Goal: Communication & Community: Answer question/provide support

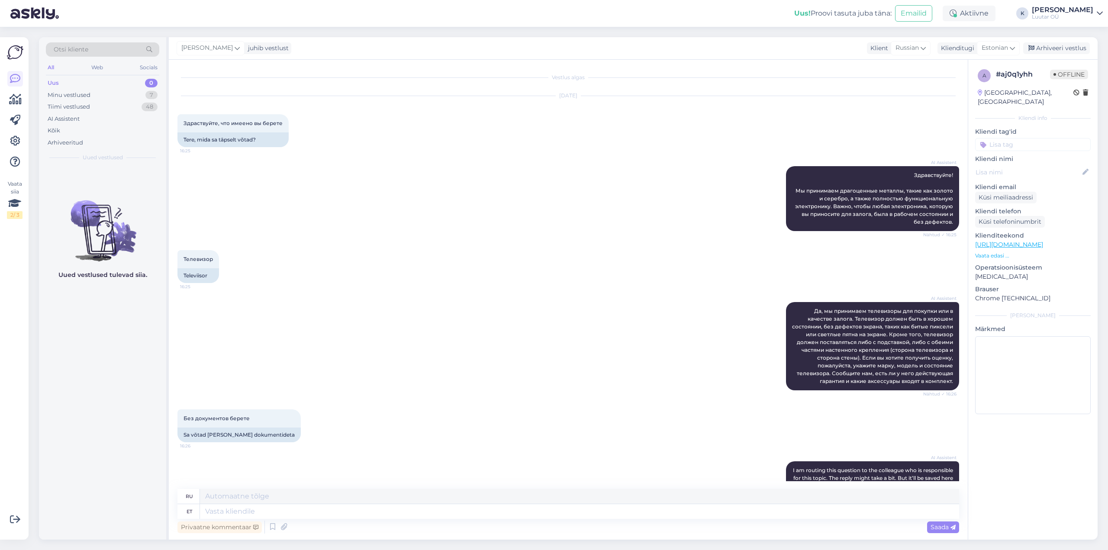
scroll to position [1186, 0]
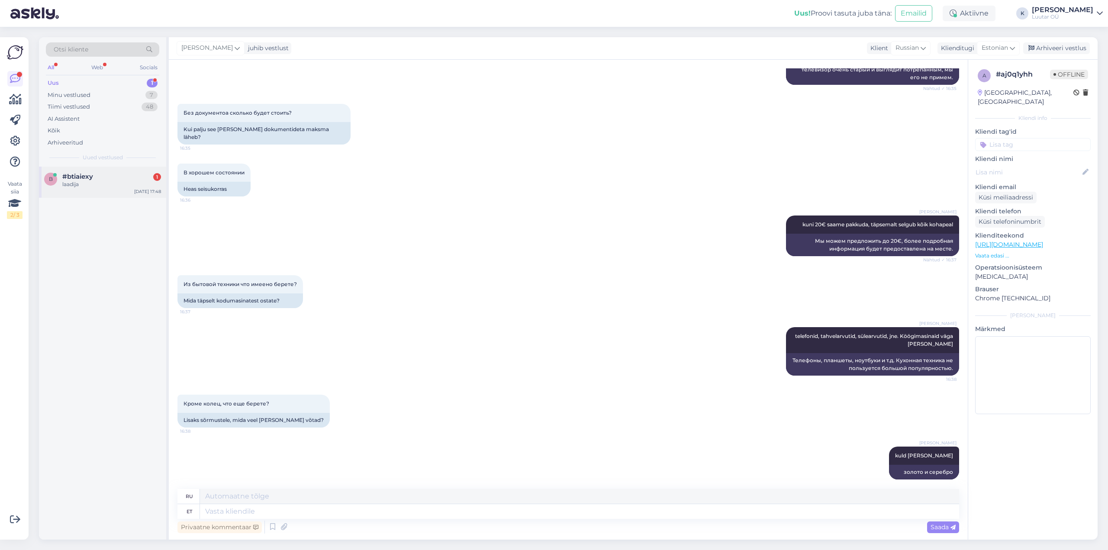
click at [61, 191] on div "b #btiaiexy 1 laadija [DATE] 17:48" at bounding box center [102, 182] width 127 height 31
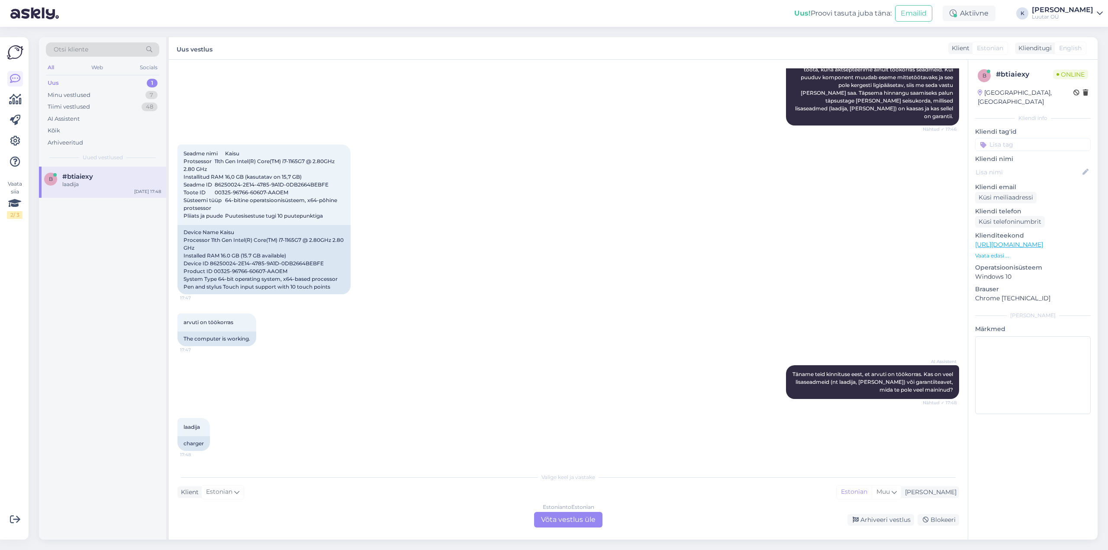
scroll to position [176, 0]
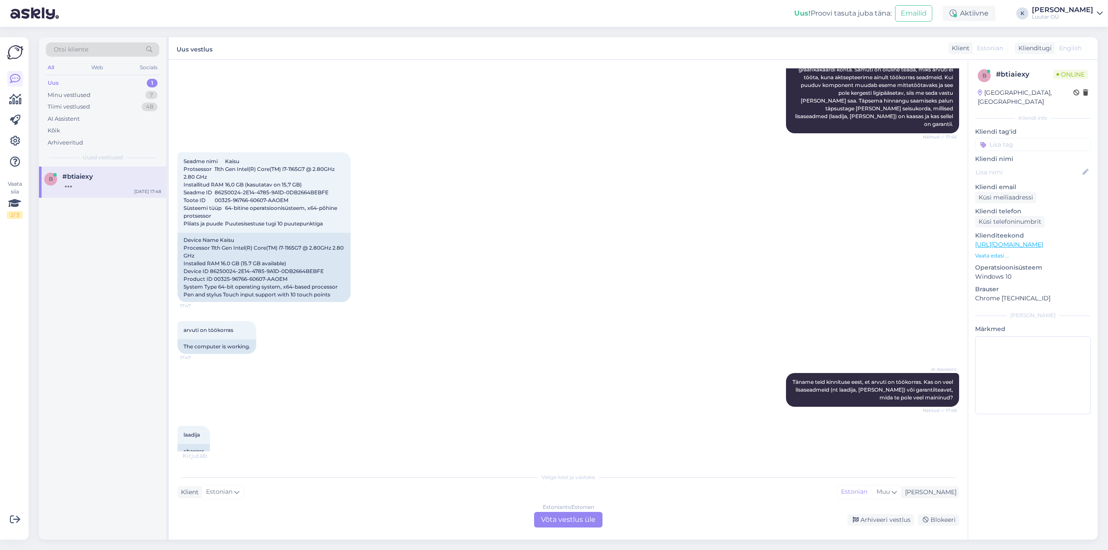
click at [556, 520] on div "Estonian to Estonian Võta vestlus üle" at bounding box center [568, 520] width 68 height 16
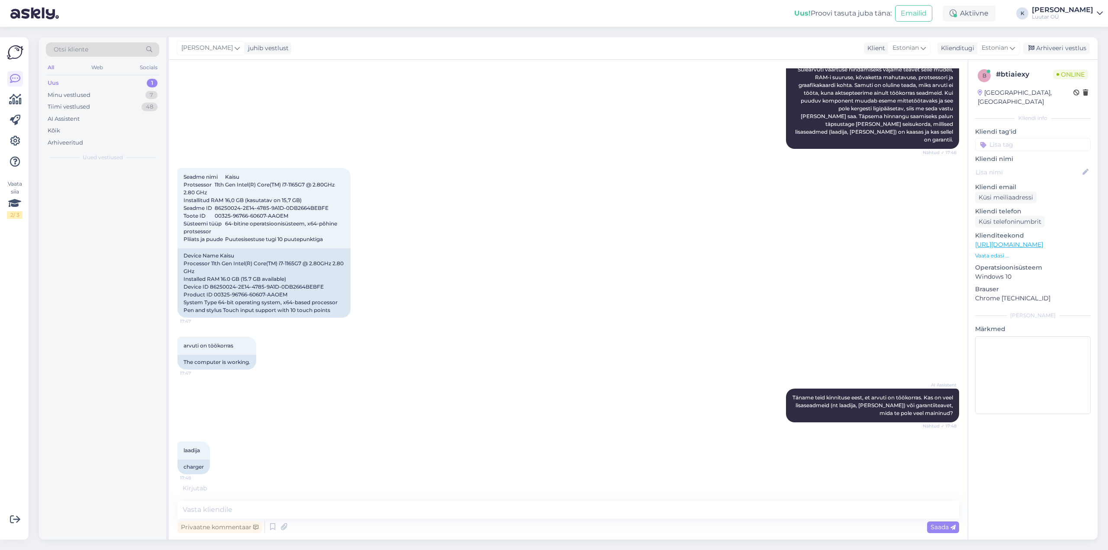
scroll to position [152, 0]
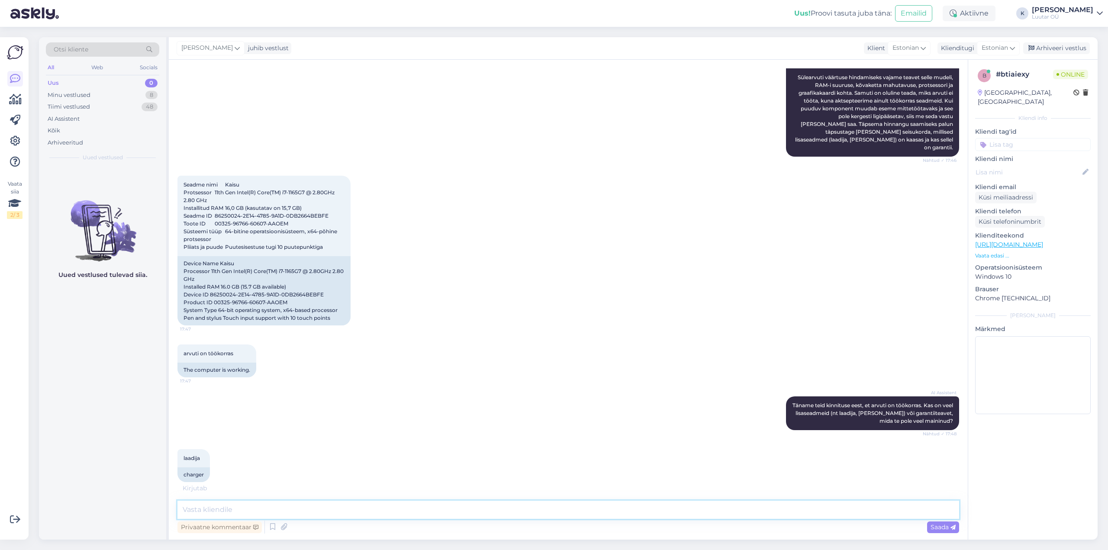
click at [365, 512] on textarea at bounding box center [568, 510] width 782 height 18
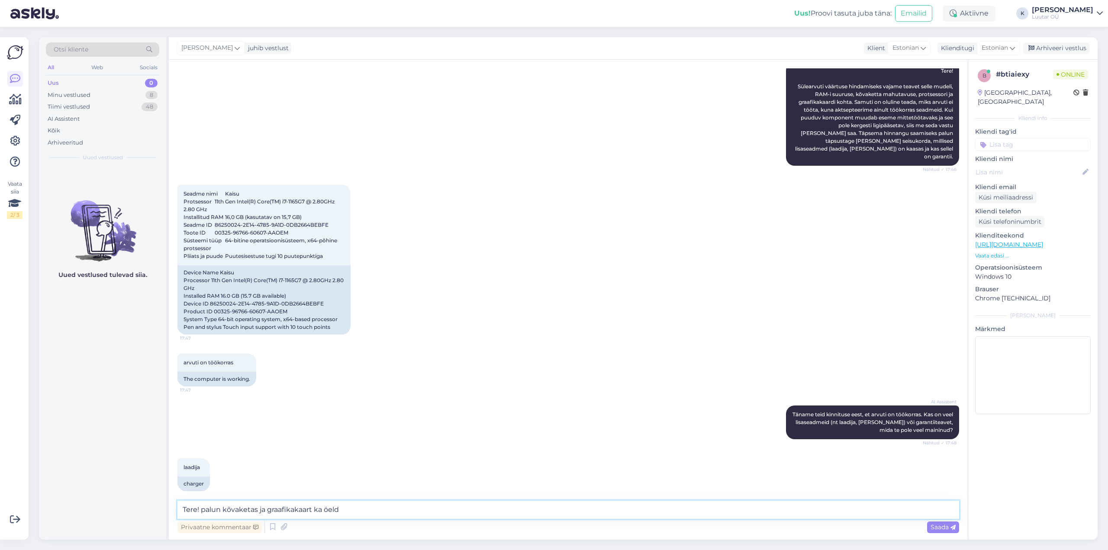
type textarea "Tere! palun kõvaketas ja graafikakaart ka öelda"
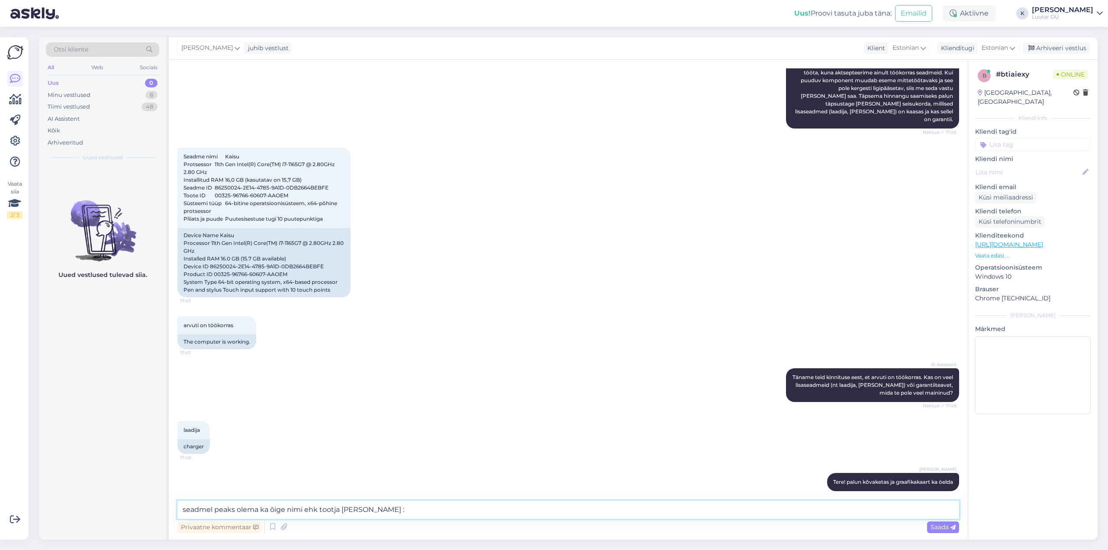
type textarea "seadmel peaks olema ka õige nimi ehk tootja [PERSON_NAME] :)"
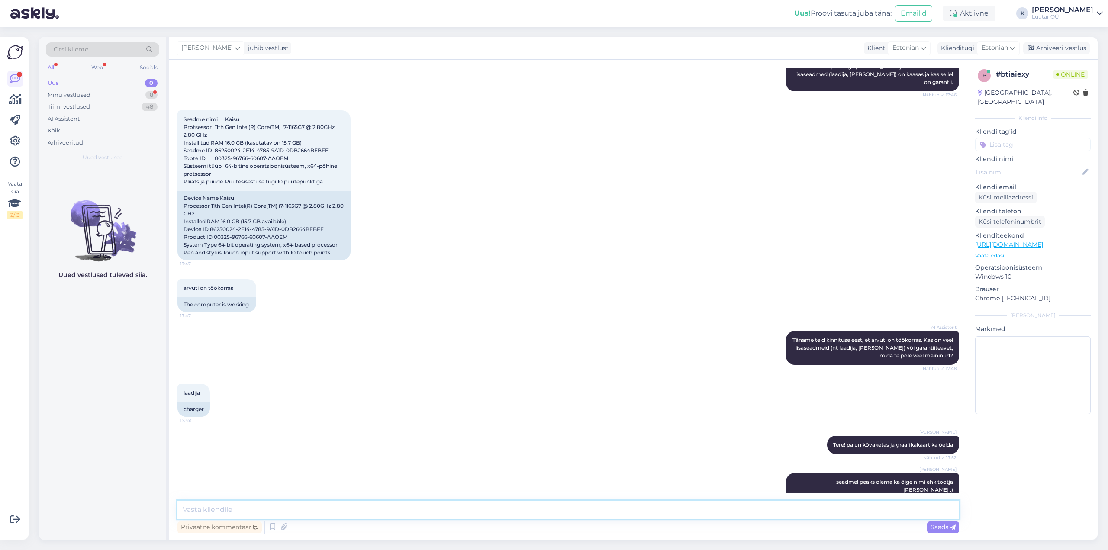
scroll to position [263, 0]
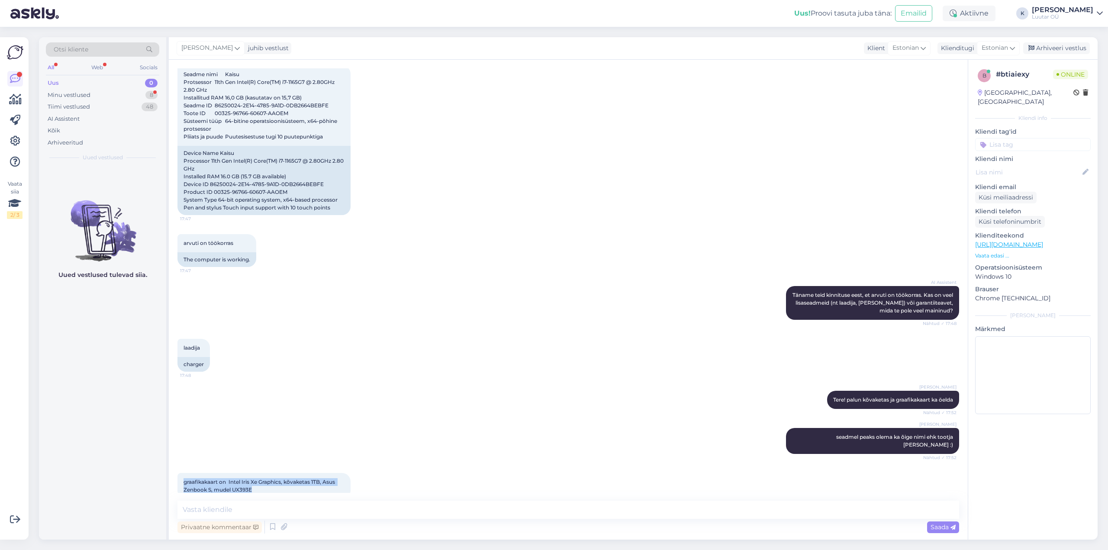
drag, startPoint x: 183, startPoint y: 464, endPoint x: 265, endPoint y: 480, distance: 83.8
click at [265, 480] on div "graafikakaart on Intel Iris Xe Graphics, kõvaketas 1TB, Asus Zenbook S, mudel U…" at bounding box center [263, 486] width 173 height 26
copy span "graafikakaart on Intel Iris Xe Graphics, kõvaketas 1TB, Asus Zenbook S, mudel U…"
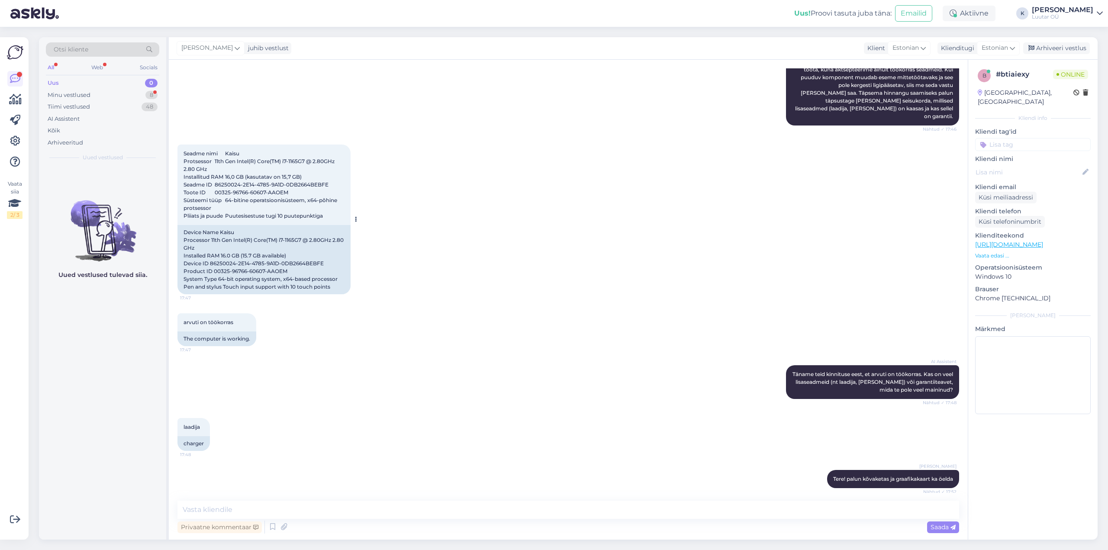
scroll to position [176, 0]
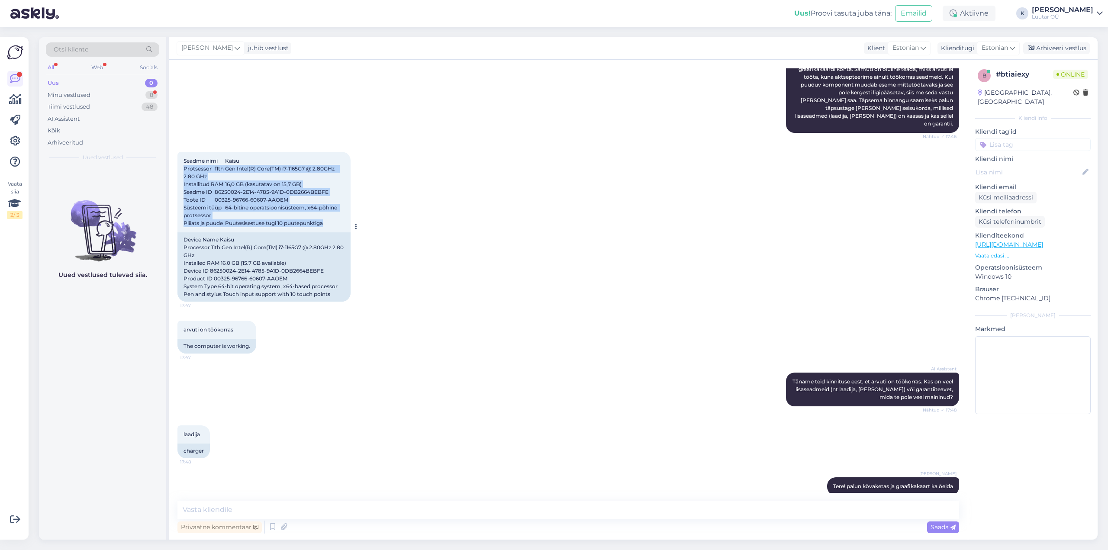
drag, startPoint x: 185, startPoint y: 159, endPoint x: 334, endPoint y: 219, distance: 161.0
click at [334, 219] on div "Seadme nimi Kaisu Protsessor 11th Gen Intel(R) Core(TM) i7-1165G7 @ 2.80GHz 2.8…" at bounding box center [263, 192] width 173 height 80
copy span "Protsessor 11th Gen Intel(R) Core(TM) i7-1165G7 @ 2.80GHz 2.80 GHz Installitud …"
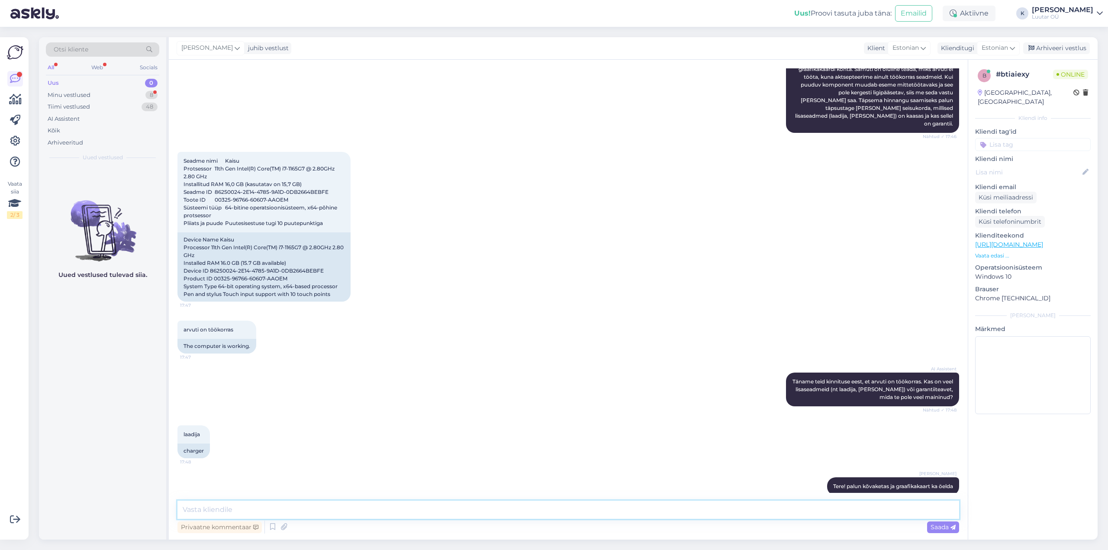
click at [406, 510] on textarea at bounding box center [568, 510] width 782 height 18
type textarea "saame pakkuda kuni 300€"
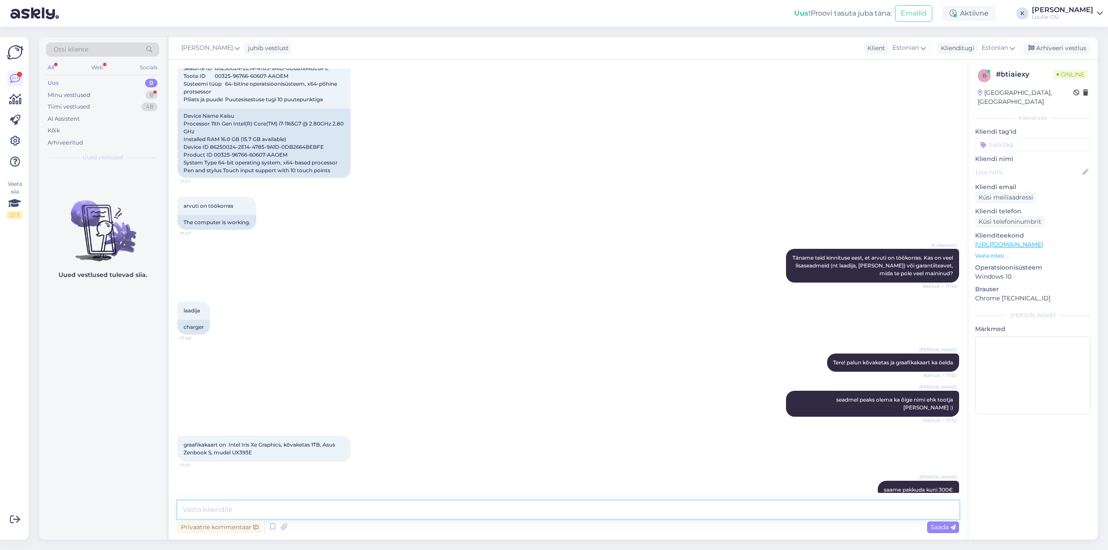
scroll to position [345, 0]
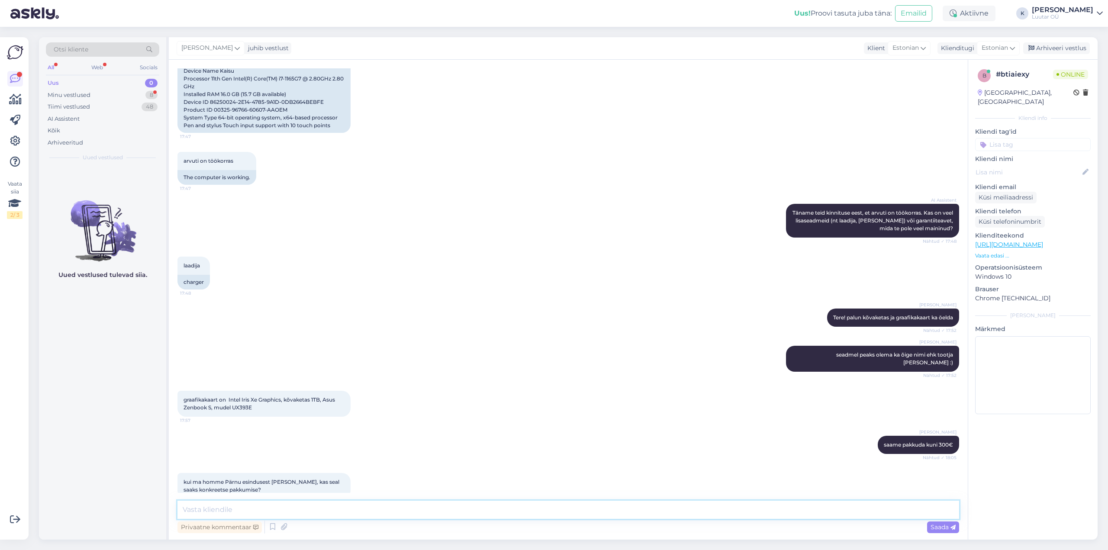
click at [360, 509] on textarea at bounding box center [568, 510] width 782 height 18
type textarea "jah kohapeal selgub täpne hind"
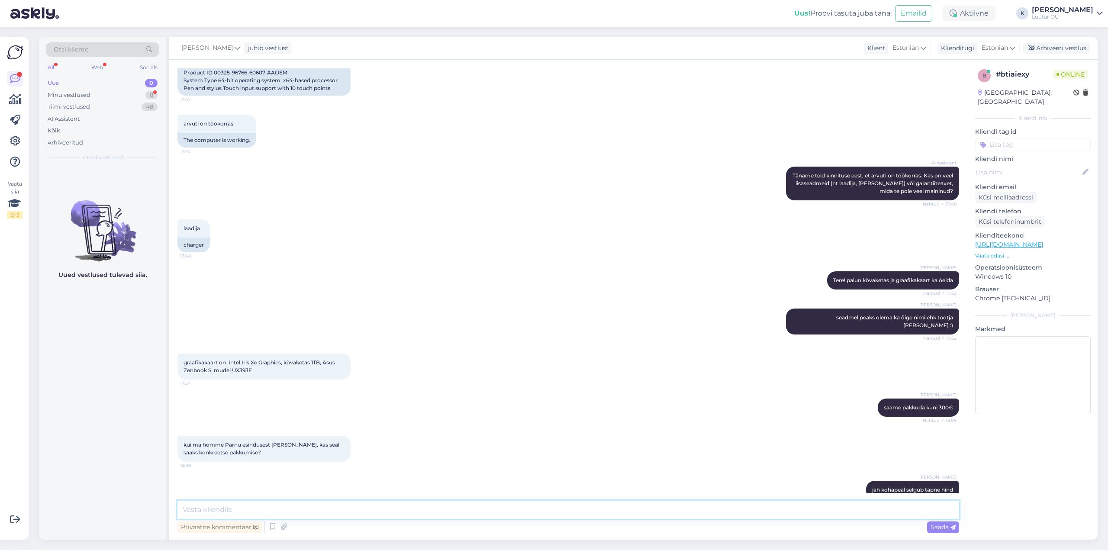
scroll to position [419, 0]
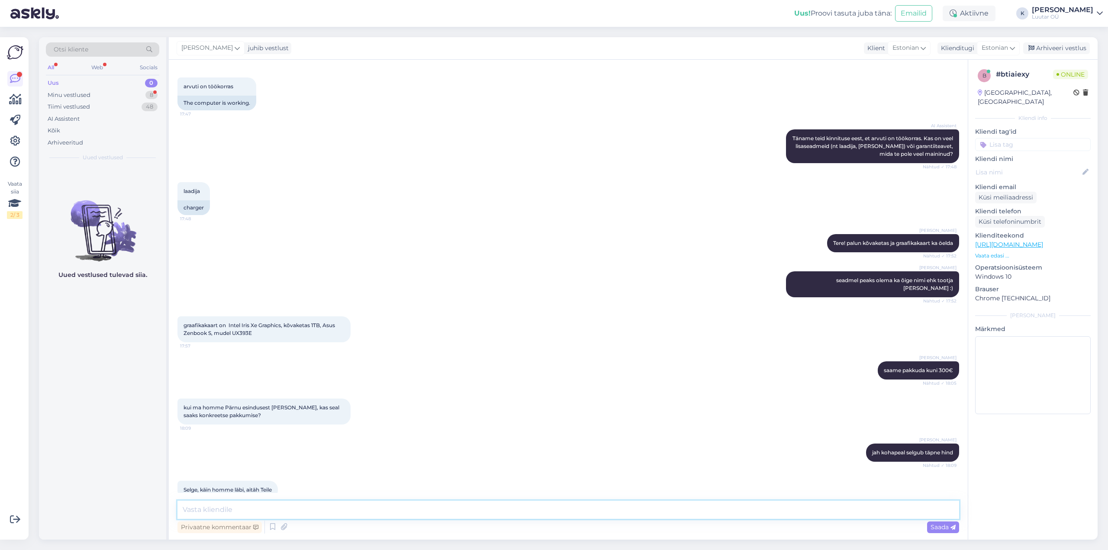
drag, startPoint x: 355, startPoint y: 507, endPoint x: 351, endPoint y: 510, distance: 4.6
click at [355, 507] on textarea at bounding box center [568, 510] width 782 height 18
type textarea "Palun :)"
